Goal: Obtain resource: Download file/media

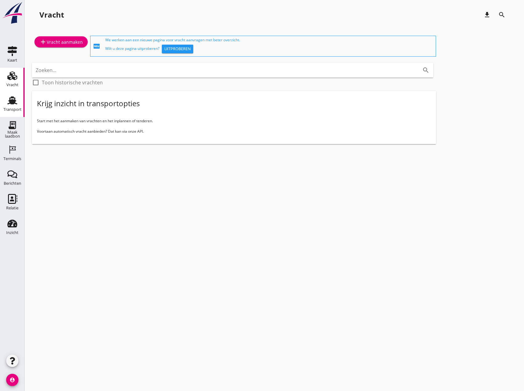
click at [12, 107] on div "Transport" at bounding box center [12, 109] width 18 height 9
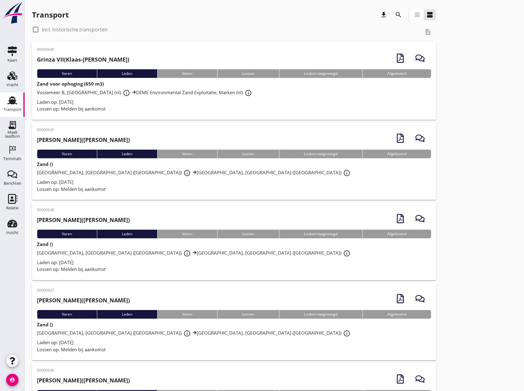
click at [399, 17] on icon "search" at bounding box center [398, 14] width 7 height 7
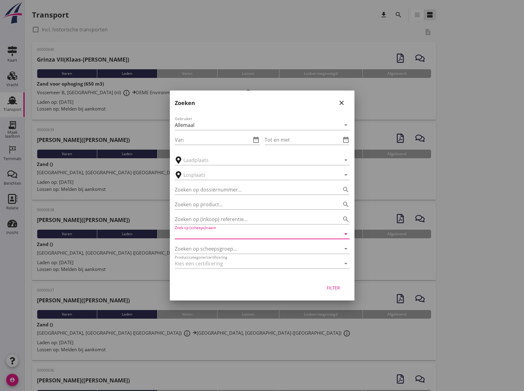
click at [196, 235] on input "Zoek op (scheeps)naam" at bounding box center [253, 234] width 157 height 10
click at [202, 246] on div "Grinza VI" at bounding box center [271, 245] width 148 height 7
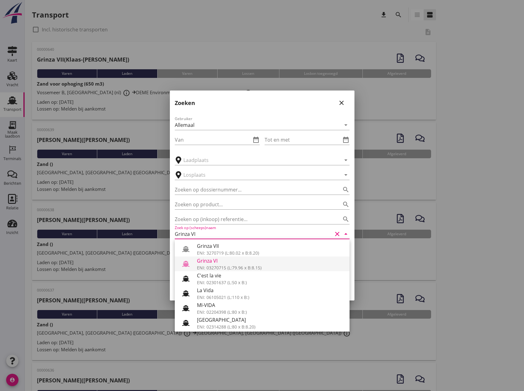
click at [214, 260] on div "Grinza VI" at bounding box center [271, 260] width 148 height 7
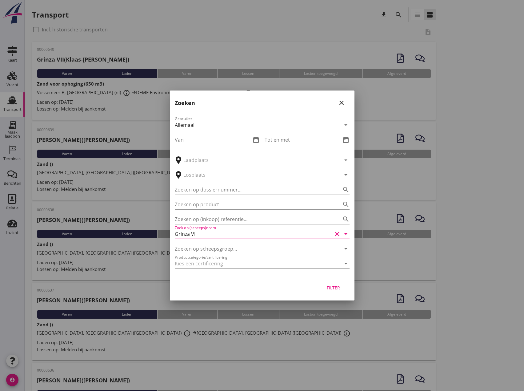
click at [333, 283] on button "Filter" at bounding box center [333, 287] width 27 height 11
type input "Grinza VI"
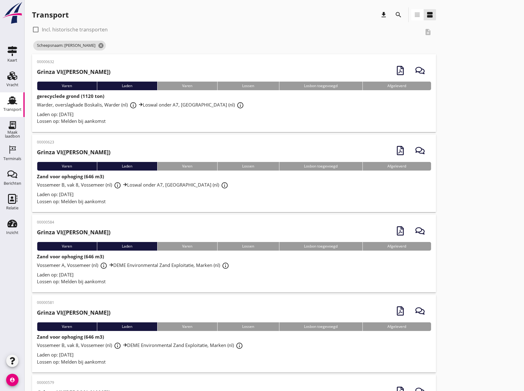
click at [108, 198] on div "Lossen op: Melden bij aankomst" at bounding box center [234, 201] width 394 height 7
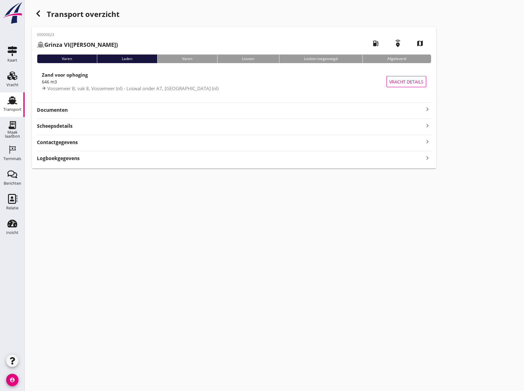
click at [430, 110] on icon "keyboard_arrow_right" at bounding box center [426, 108] width 7 height 7
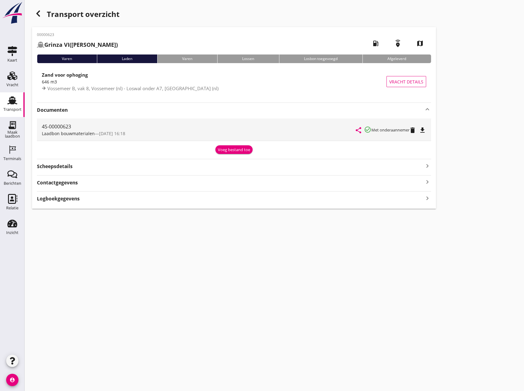
click at [424, 132] on icon "file_download" at bounding box center [422, 129] width 7 height 7
